Goal: Entertainment & Leisure: Browse casually

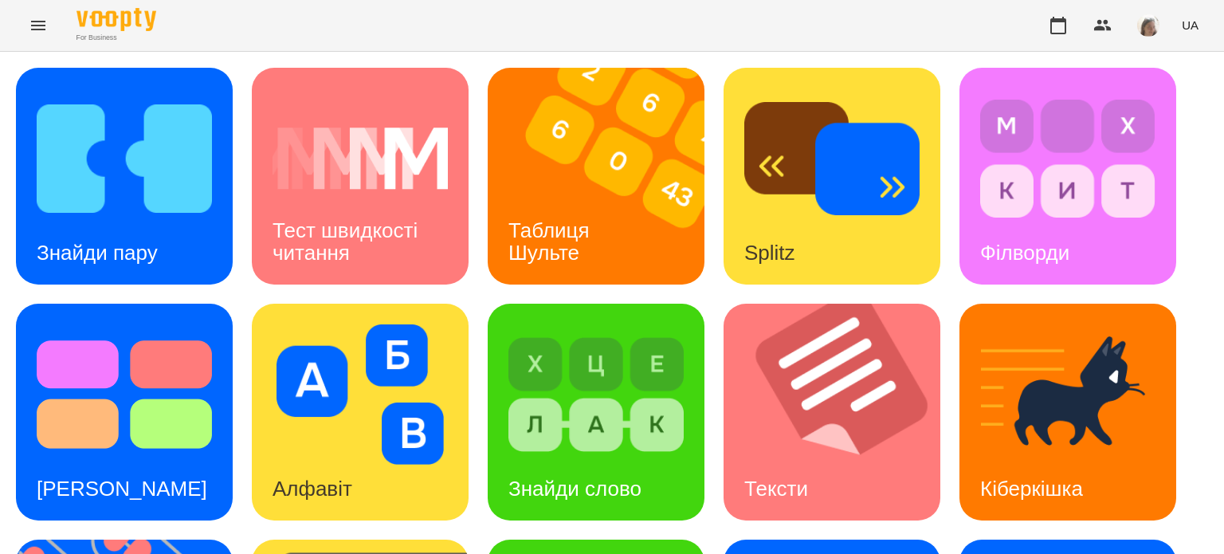
scroll to position [13, 0]
click at [94, 174] on img at bounding box center [124, 158] width 175 height 140
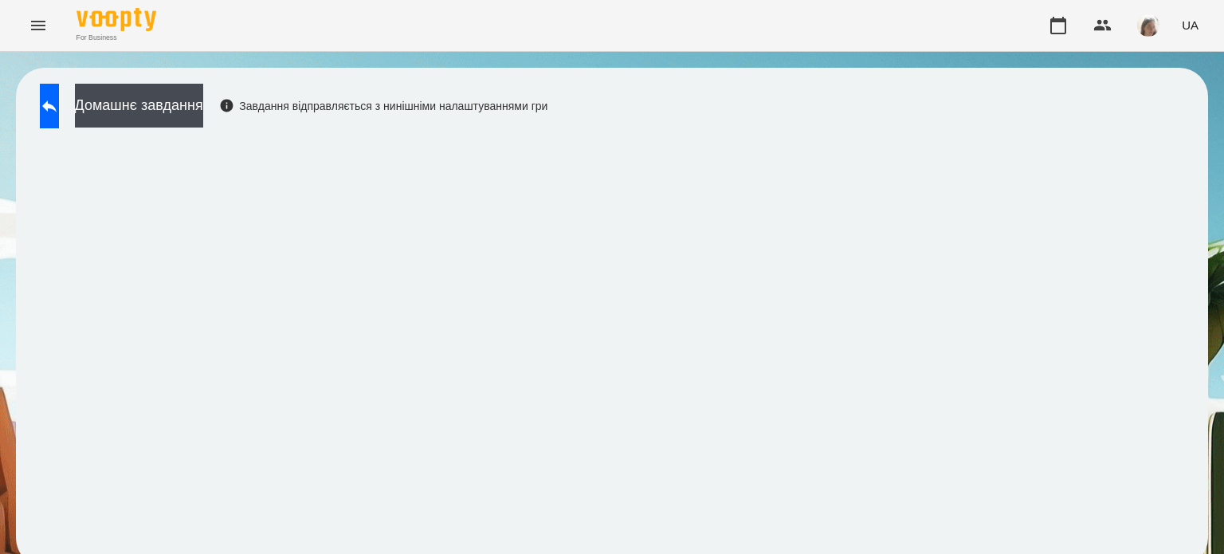
scroll to position [12, 0]
click at [54, 100] on button at bounding box center [49, 106] width 19 height 45
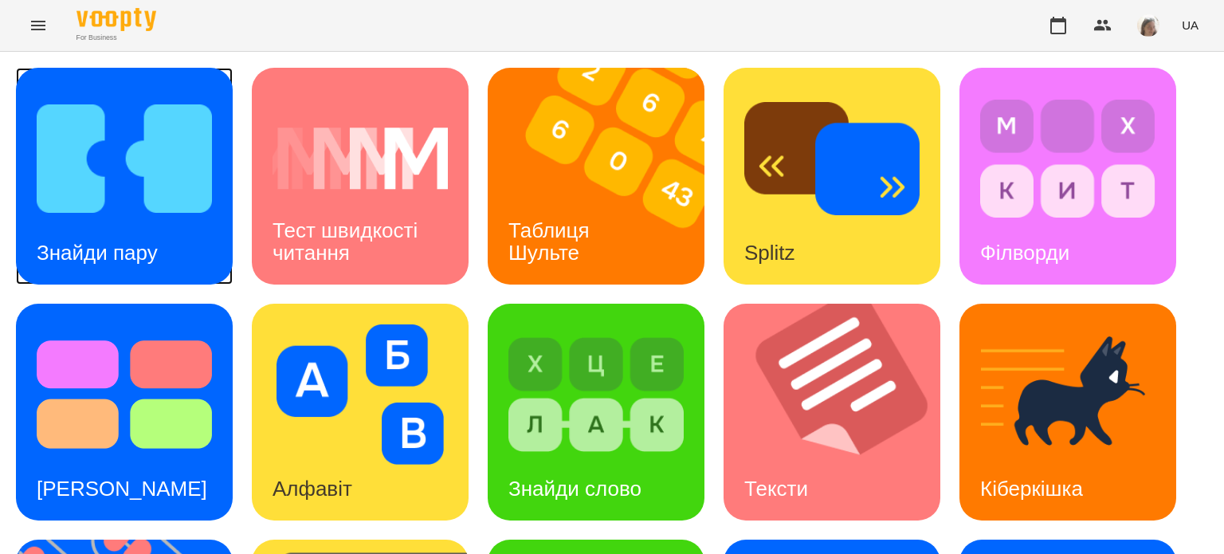
click at [137, 190] on img at bounding box center [124, 158] width 175 height 140
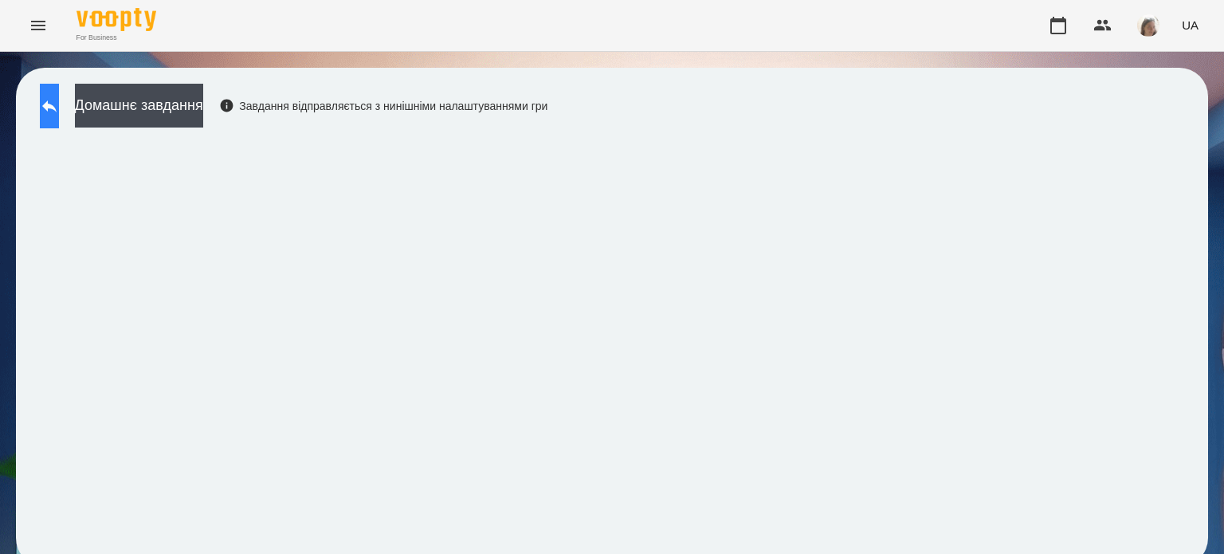
click at [52, 104] on button at bounding box center [49, 106] width 19 height 45
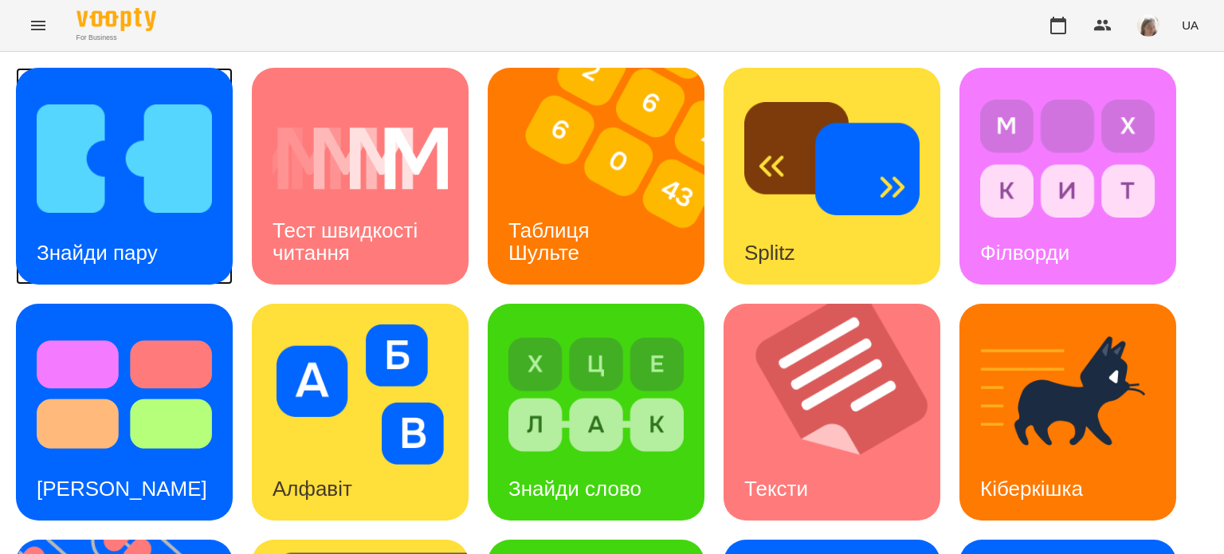
click at [120, 178] on img at bounding box center [124, 158] width 175 height 140
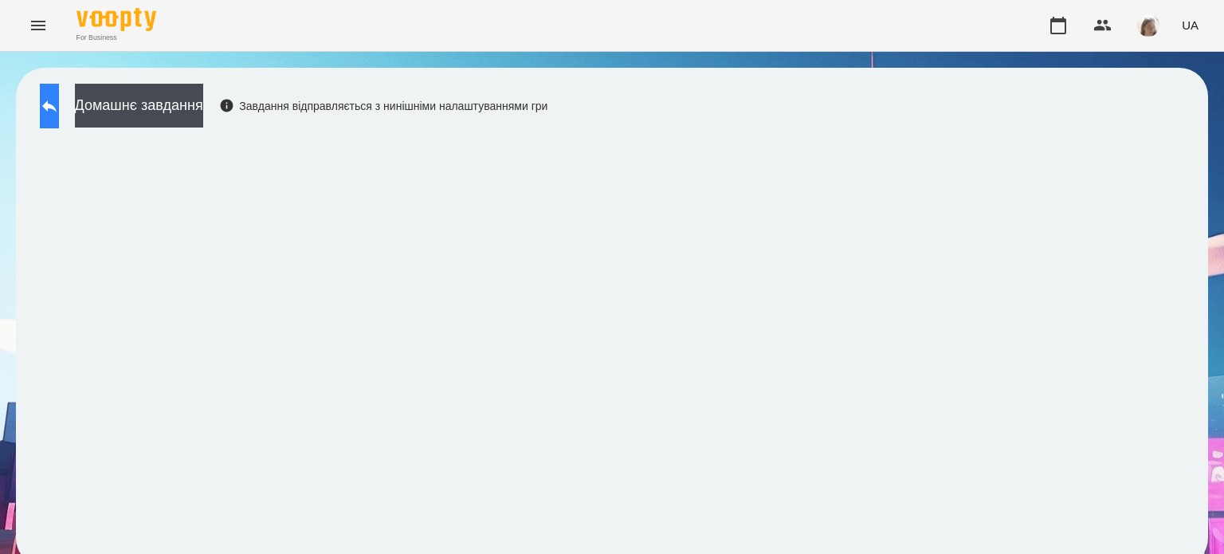
click at [55, 108] on icon at bounding box center [49, 105] width 19 height 19
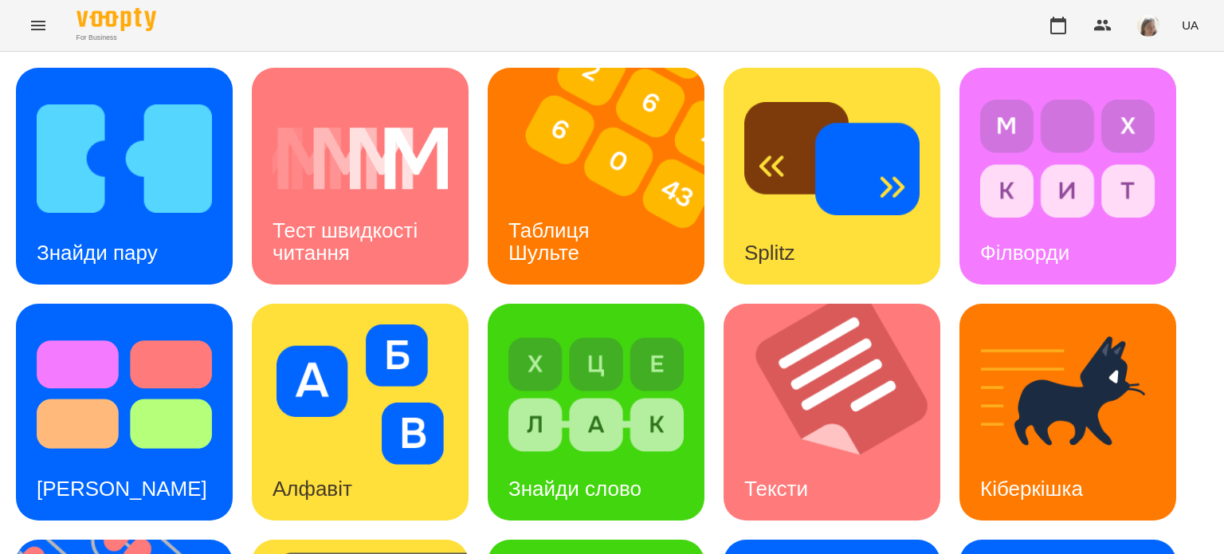
scroll to position [12, 0]
click at [575, 199] on div "Таблиця Шульте" at bounding box center [552, 241] width 128 height 85
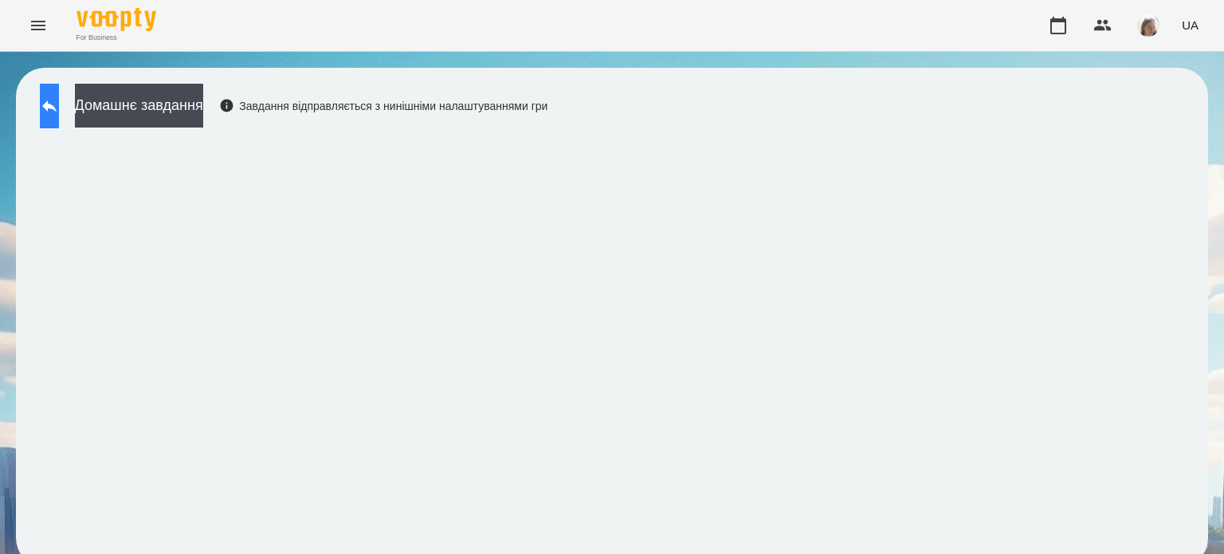
click at [59, 101] on button at bounding box center [49, 106] width 19 height 45
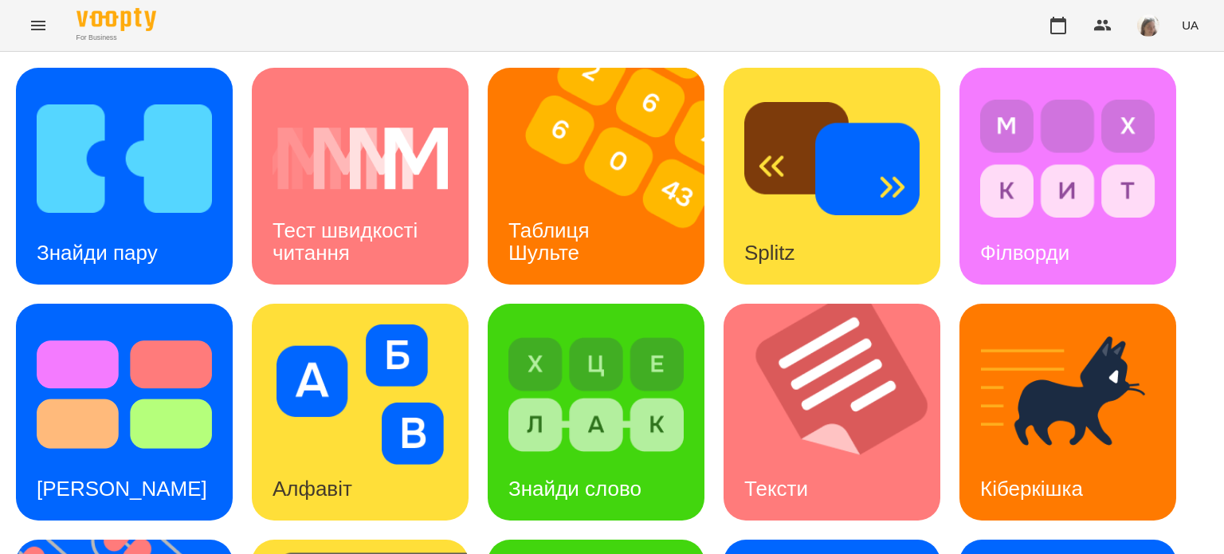
scroll to position [10, 0]
click at [612, 220] on div "Таблиця Шульте" at bounding box center [552, 241] width 128 height 85
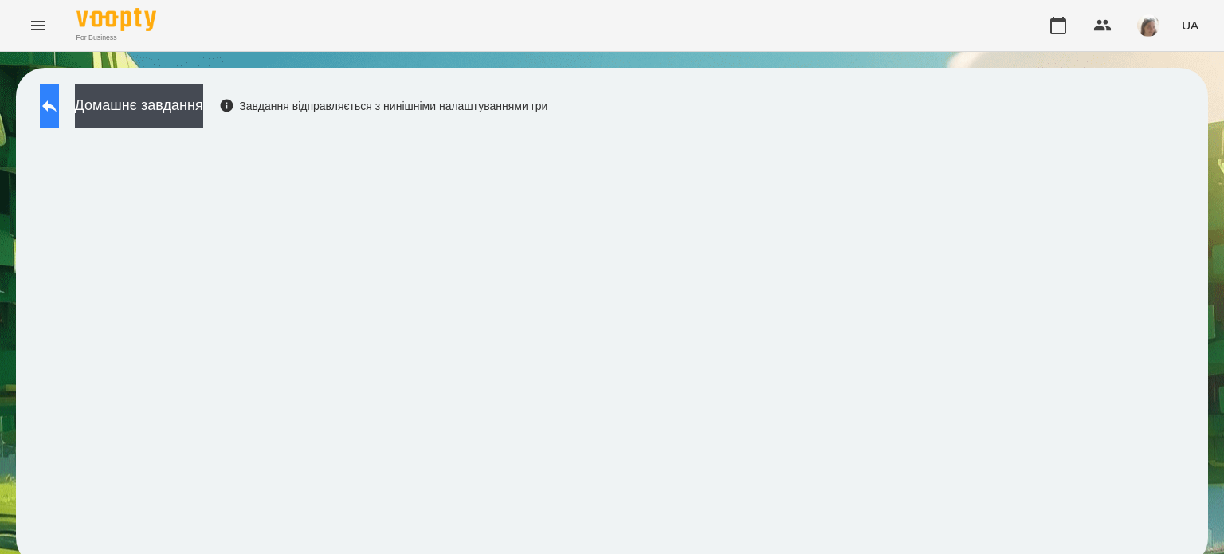
click at [59, 114] on icon at bounding box center [49, 105] width 19 height 19
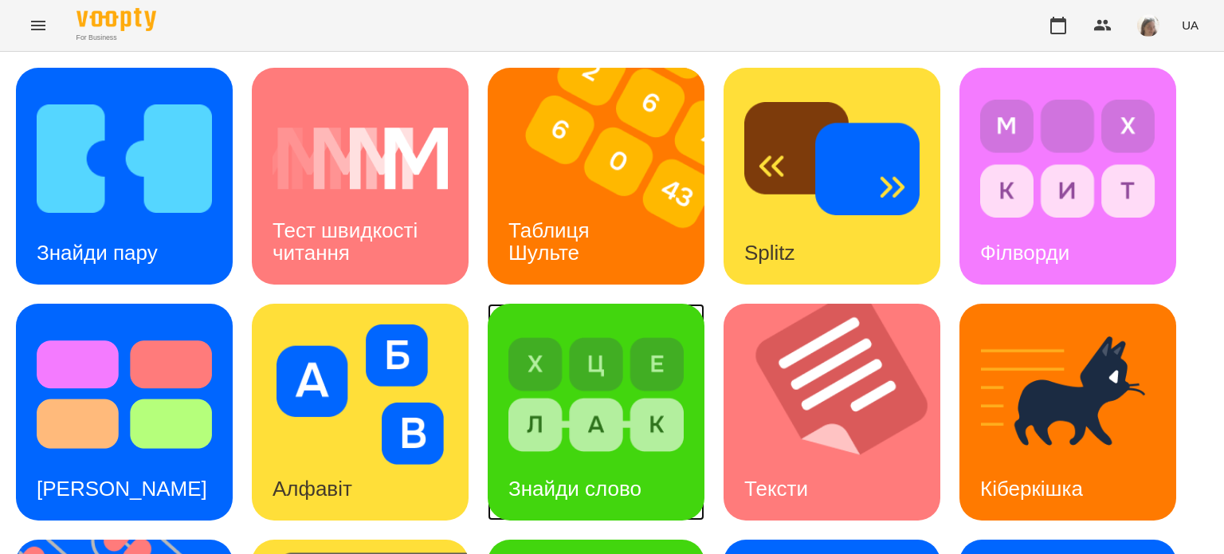
click at [593, 441] on img at bounding box center [595, 394] width 175 height 140
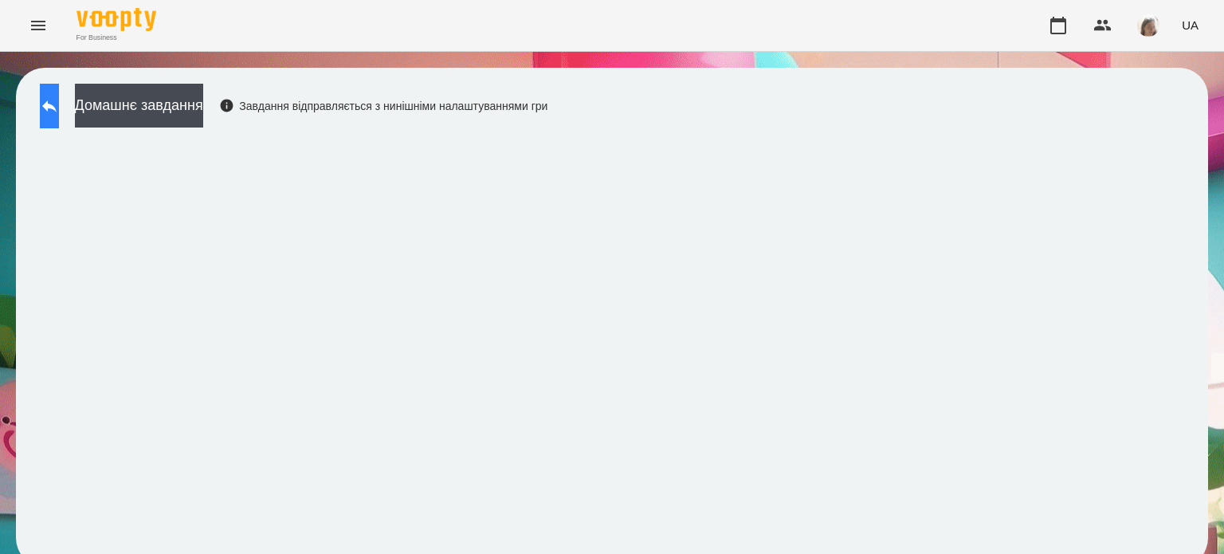
click at [59, 114] on button at bounding box center [49, 106] width 19 height 45
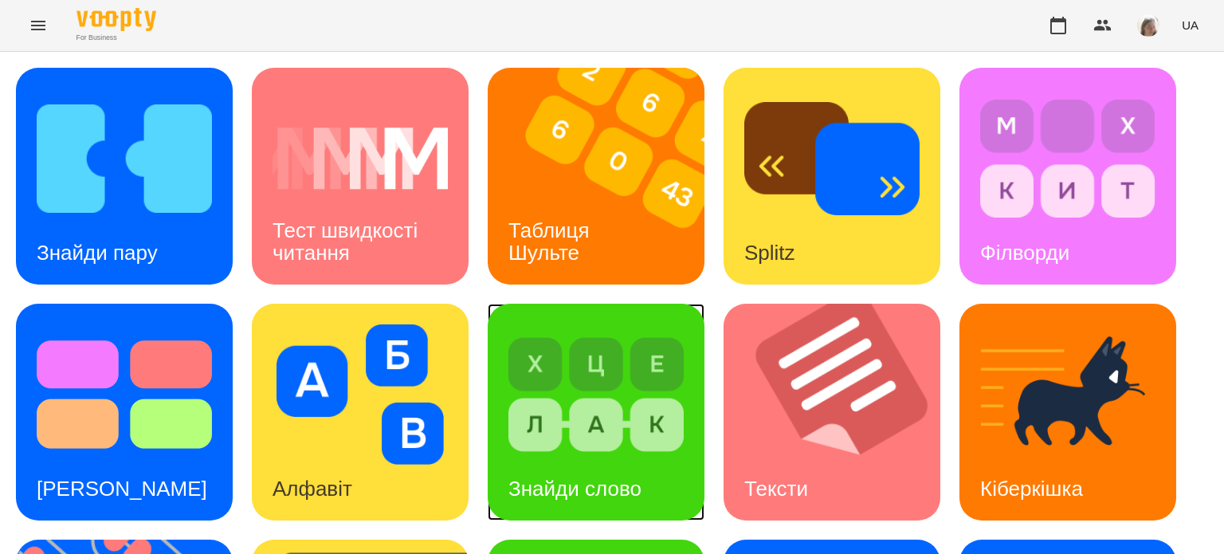
click at [586, 390] on img at bounding box center [595, 394] width 175 height 140
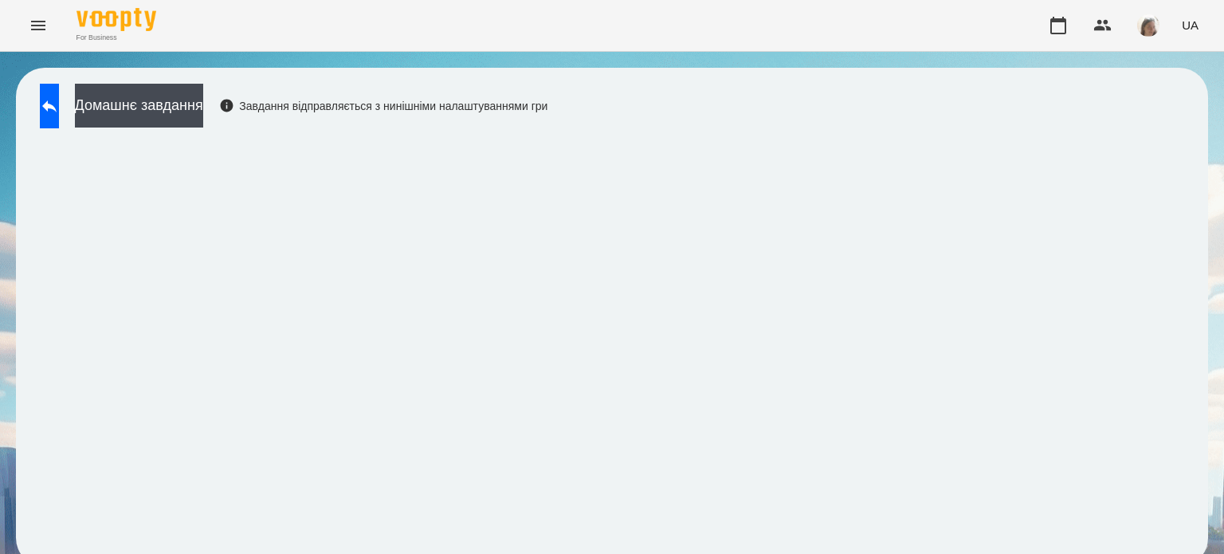
click at [703, 130] on div "Домашнє завдання Завдання відправляється з нинішніми налаштуваннями гри" at bounding box center [612, 317] width 1192 height 499
click at [59, 114] on icon at bounding box center [49, 105] width 19 height 19
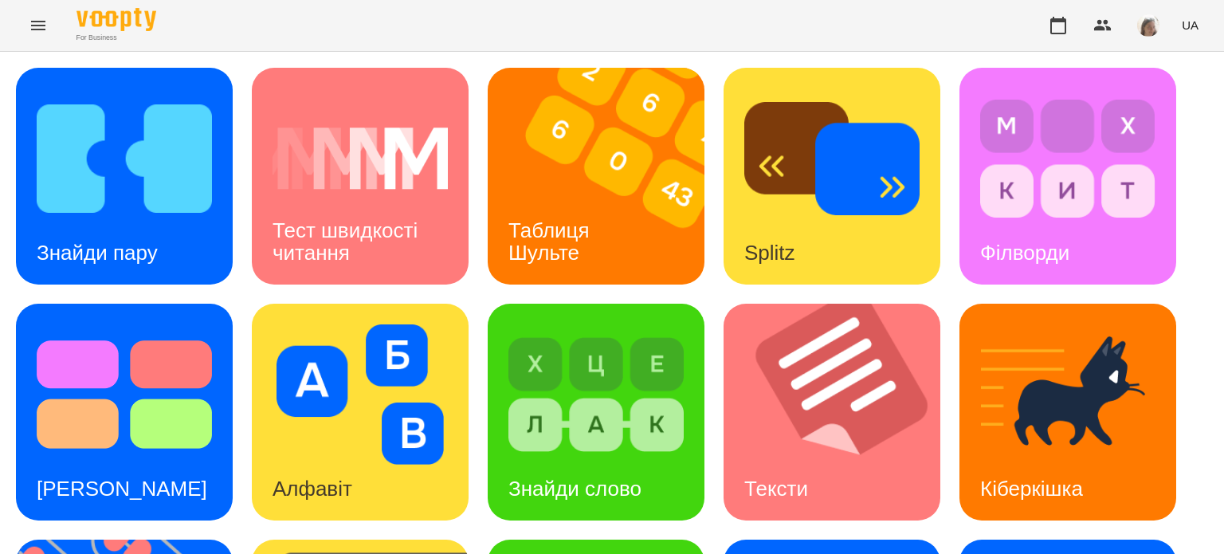
scroll to position [27, 0]
click at [1101, 421] on img at bounding box center [1067, 394] width 175 height 140
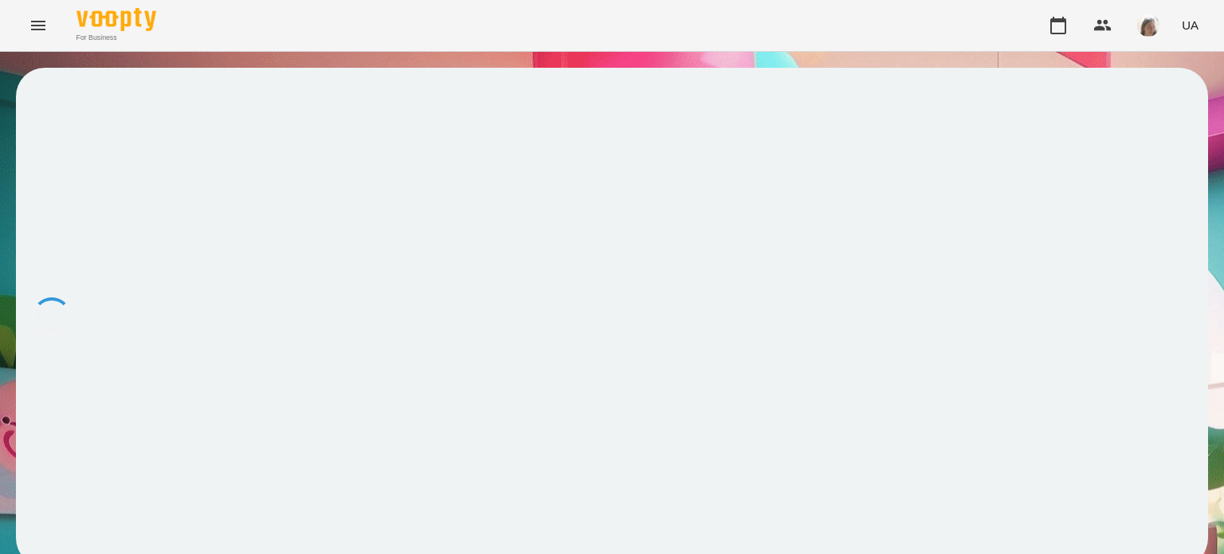
click at [1101, 421] on div at bounding box center [612, 317] width 1192 height 499
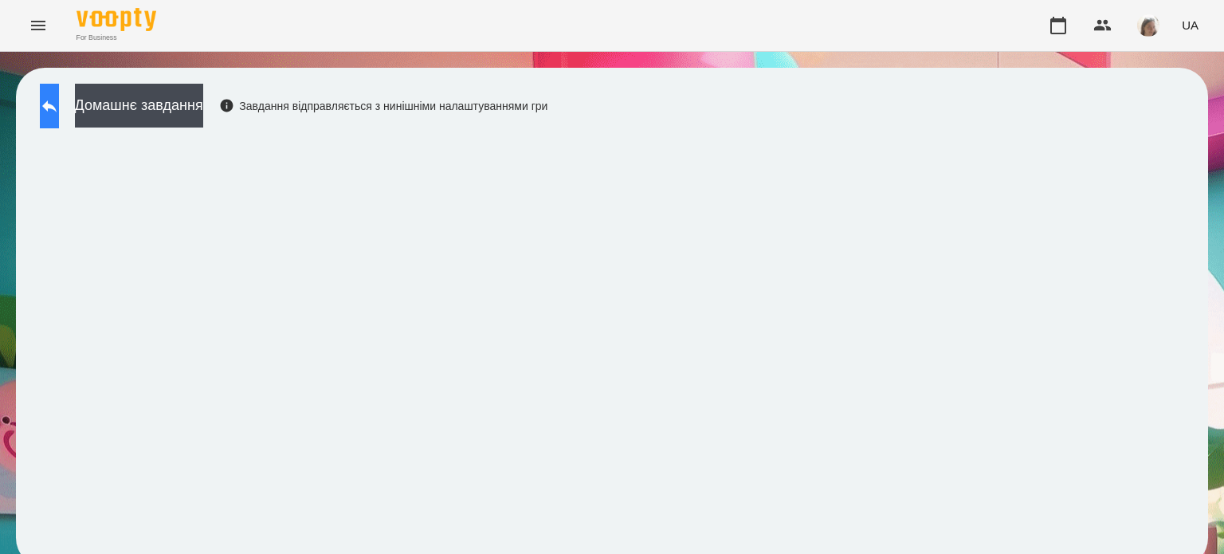
click at [59, 117] on button at bounding box center [49, 106] width 19 height 45
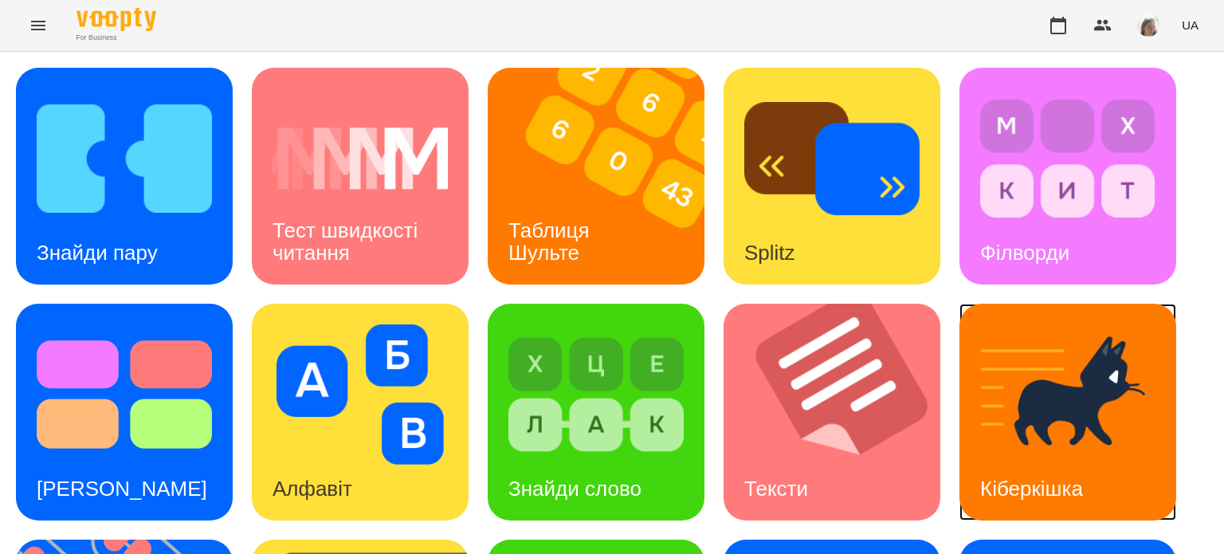
click at [1016, 457] on div "Кіберкішка" at bounding box center [1031, 488] width 144 height 63
